Goal: Find specific page/section: Find specific page/section

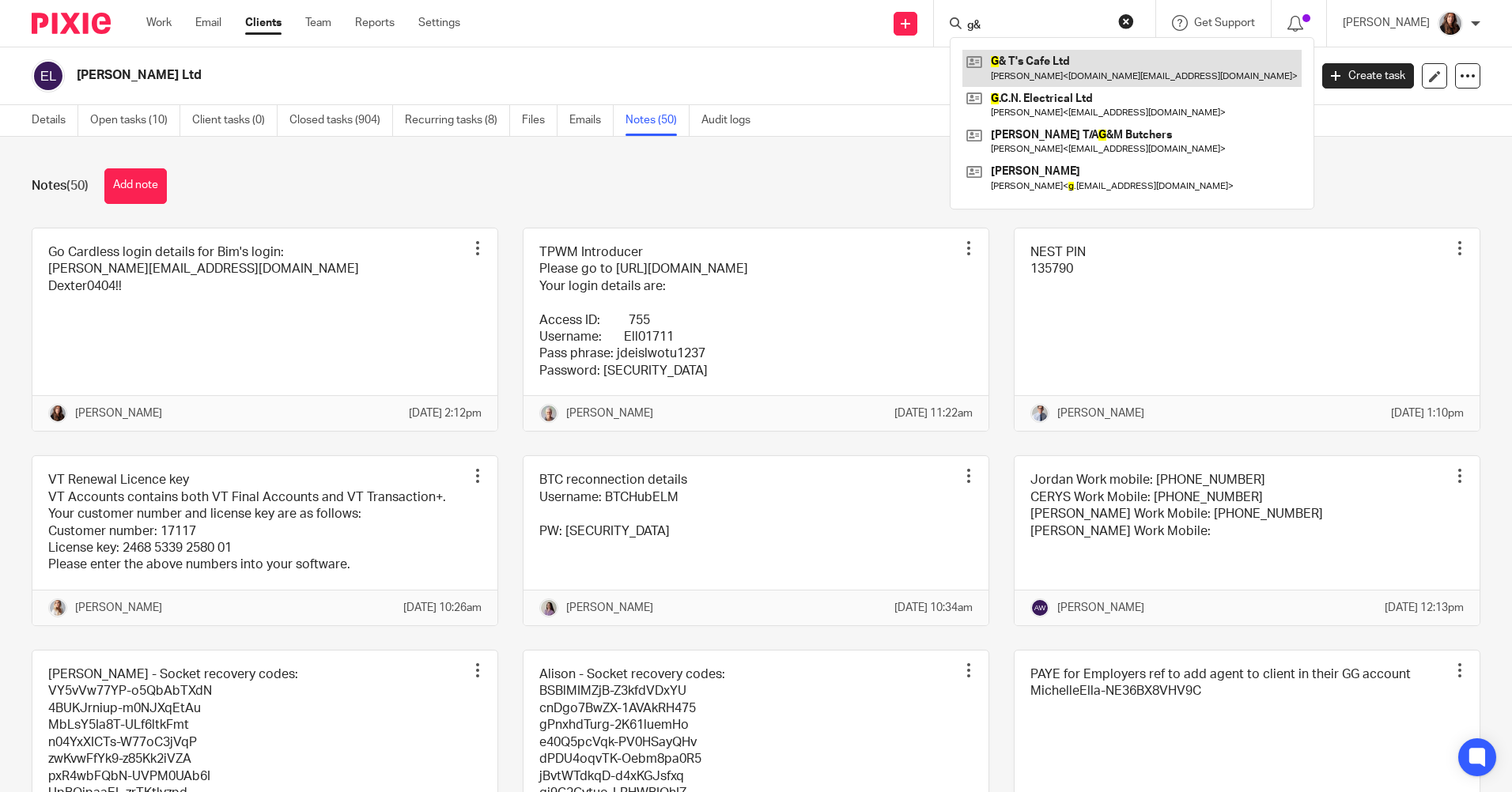
type input "g&"
click at [1074, 65] on link at bounding box center [1132, 68] width 339 height 36
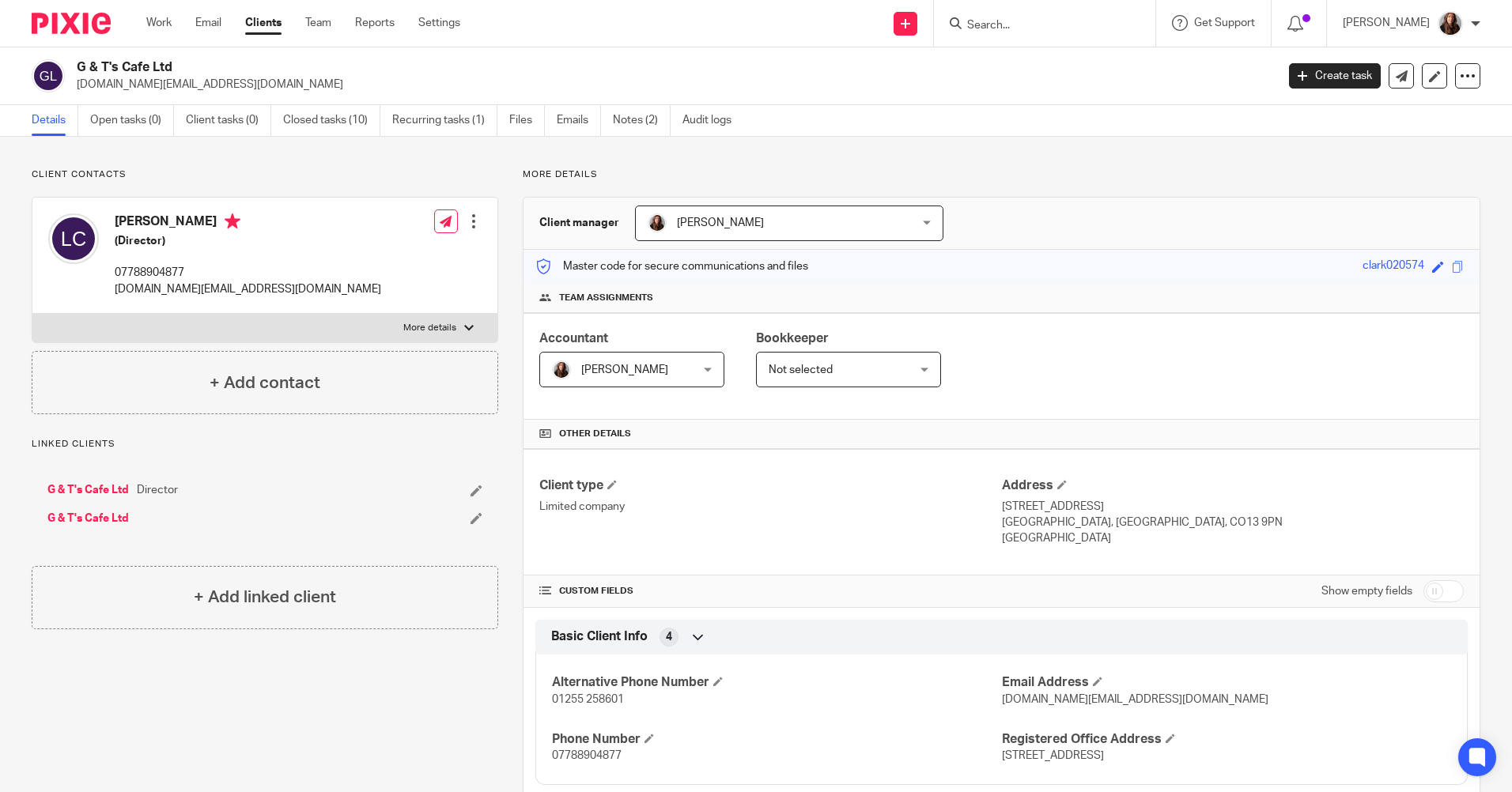
click at [1024, 15] on form at bounding box center [1049, 23] width 168 height 20
click at [1013, 30] on input "Search" at bounding box center [1037, 26] width 142 height 14
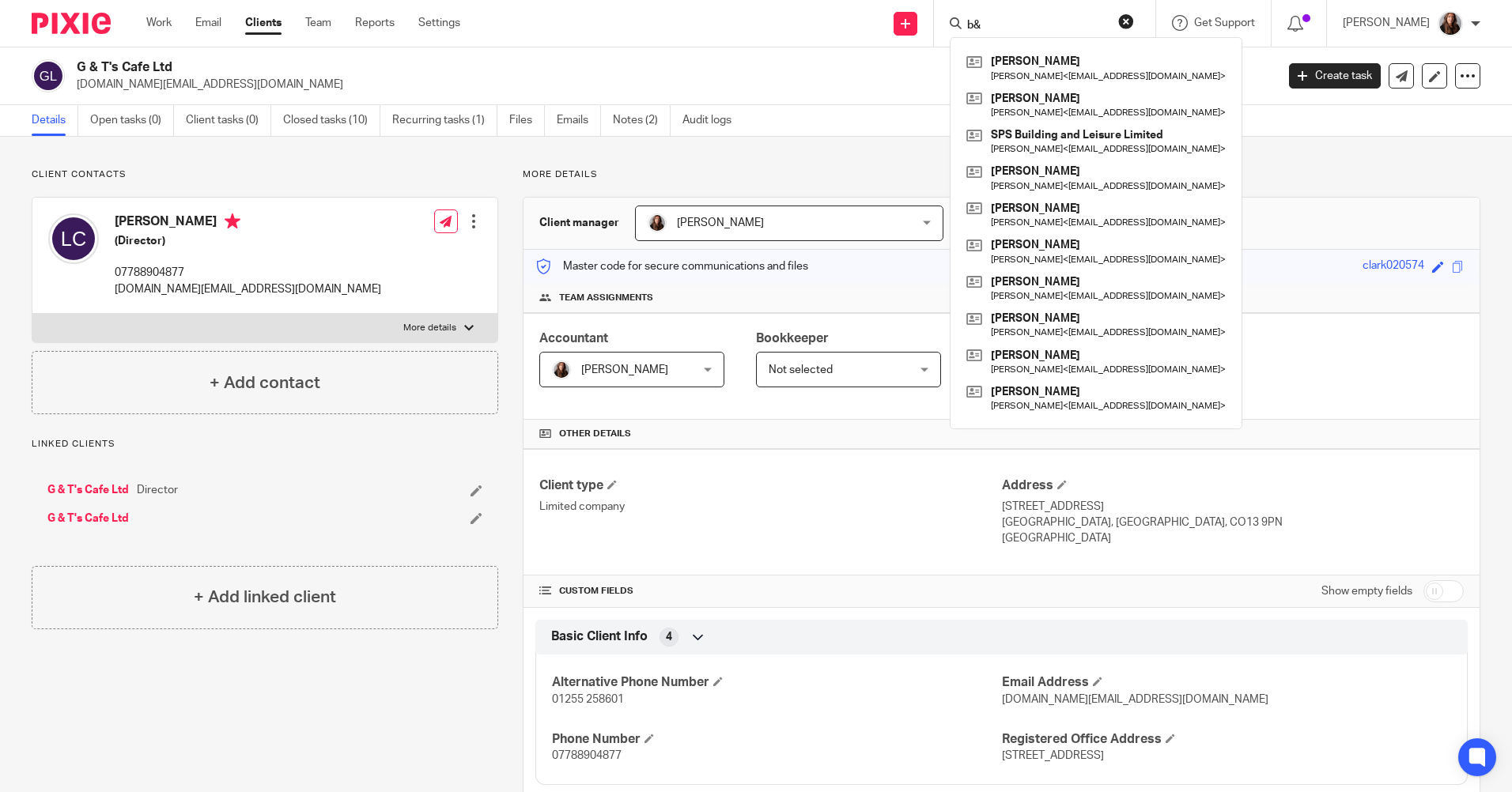
type input "b"
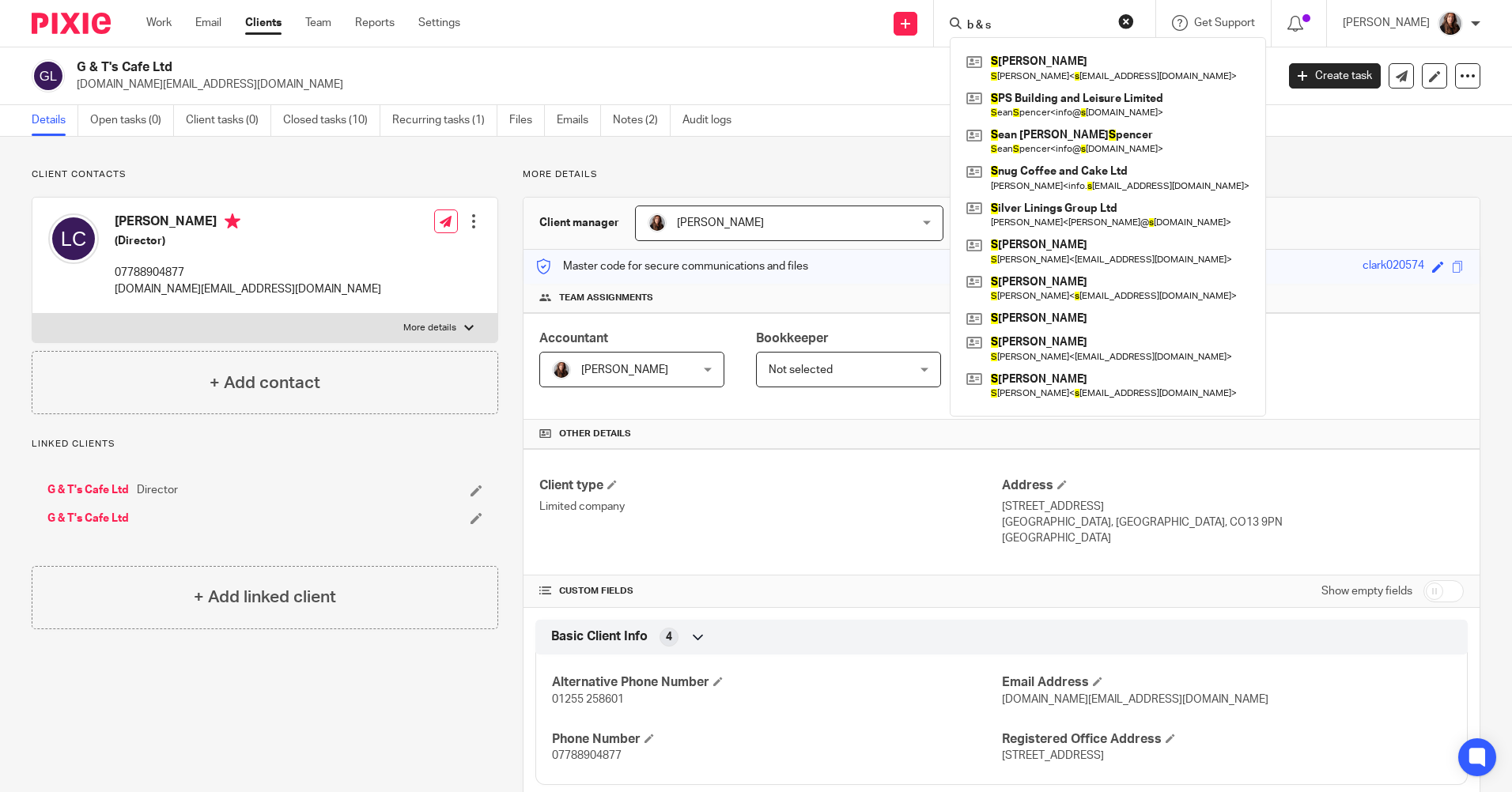
drag, startPoint x: 1024, startPoint y: 27, endPoint x: 956, endPoint y: 26, distance: 68.0
click at [956, 26] on div "b & s S [PERSON_NAME] S [PERSON_NAME] < s [EMAIL_ADDRESS][DOMAIN_NAME] > S PS B…" at bounding box center [1044, 23] width 221 height 46
type input "b"
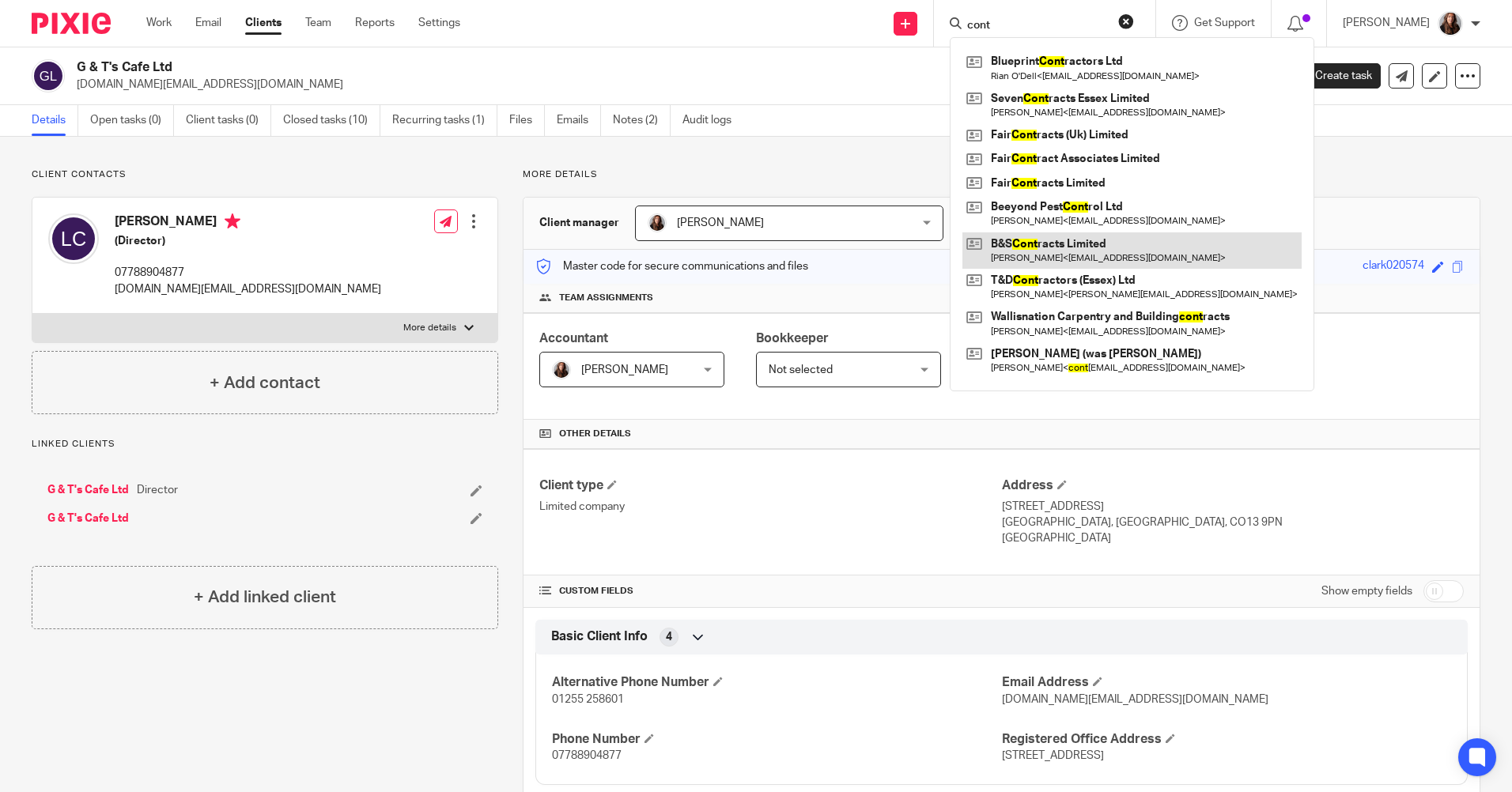
type input "cont"
click at [1081, 250] on link at bounding box center [1132, 251] width 339 height 36
